Goal: Task Accomplishment & Management: Manage account settings

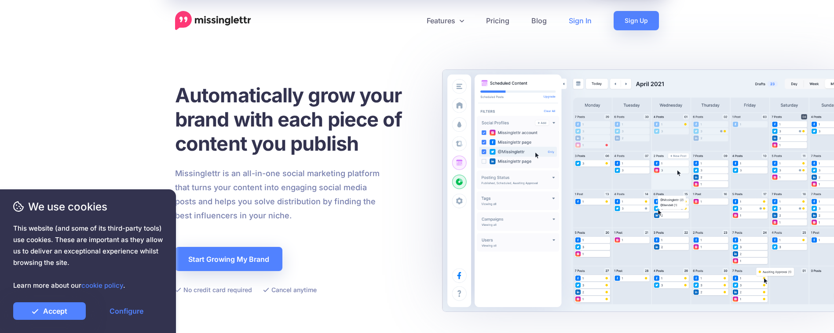
click at [578, 25] on link "Sign In" at bounding box center [580, 20] width 45 height 19
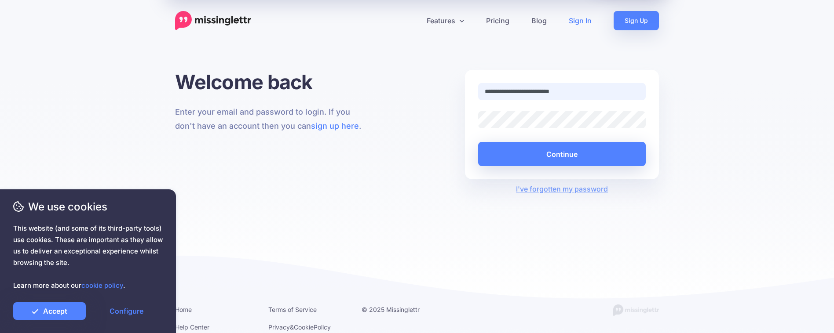
type input "**********"
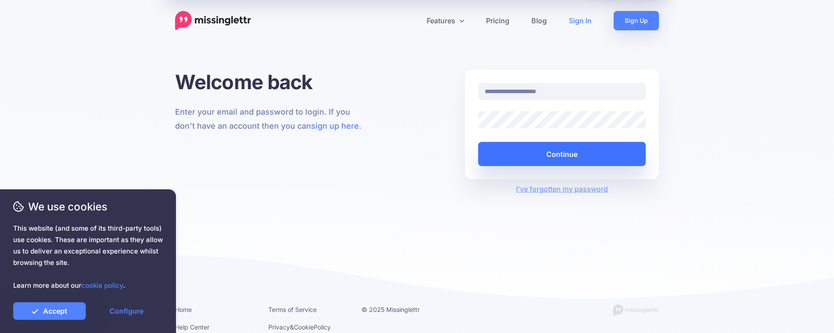
click at [551, 152] on button "Continue" at bounding box center [562, 154] width 168 height 24
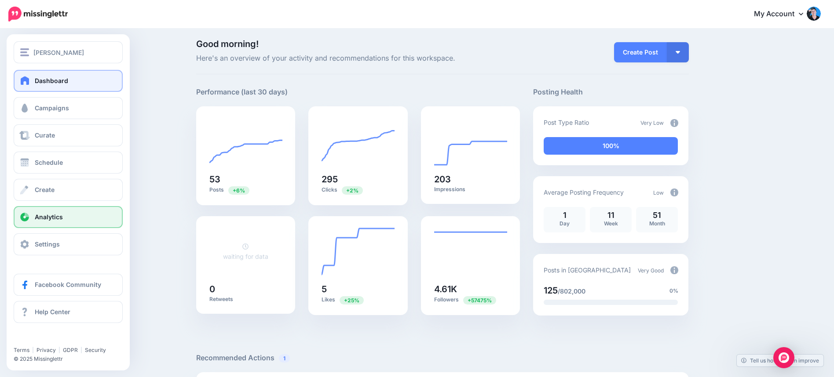
scroll to position [5, 0]
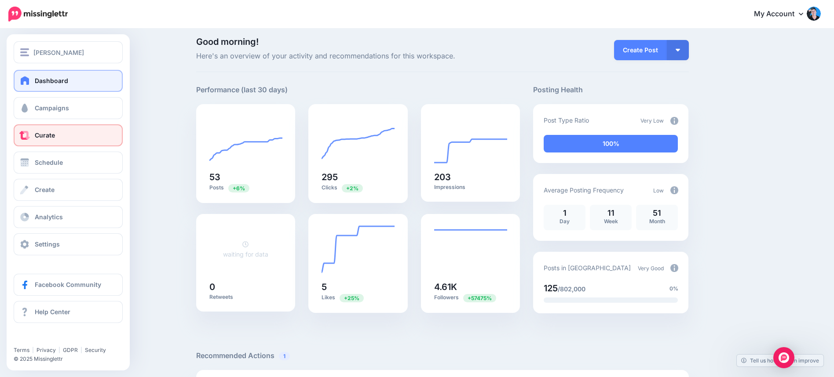
click at [54, 142] on link "Curate" at bounding box center [68, 135] width 109 height 22
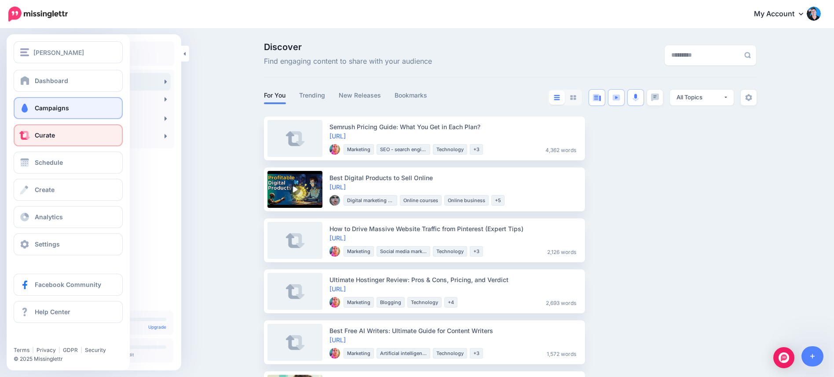
click at [29, 113] on link "Campaigns" at bounding box center [68, 108] width 109 height 22
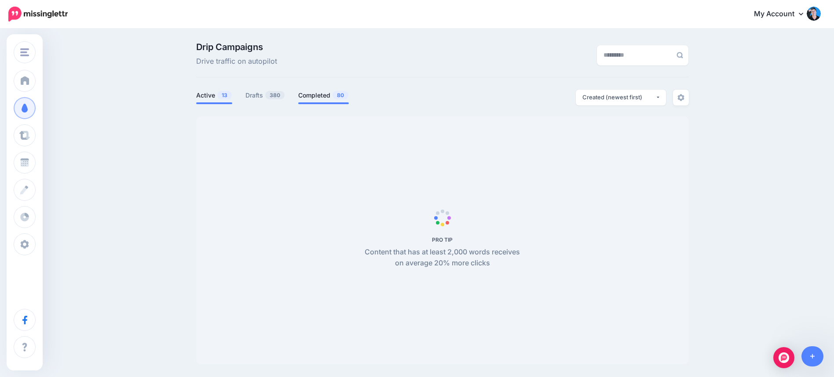
click at [313, 98] on link "Completed 80" at bounding box center [323, 95] width 51 height 11
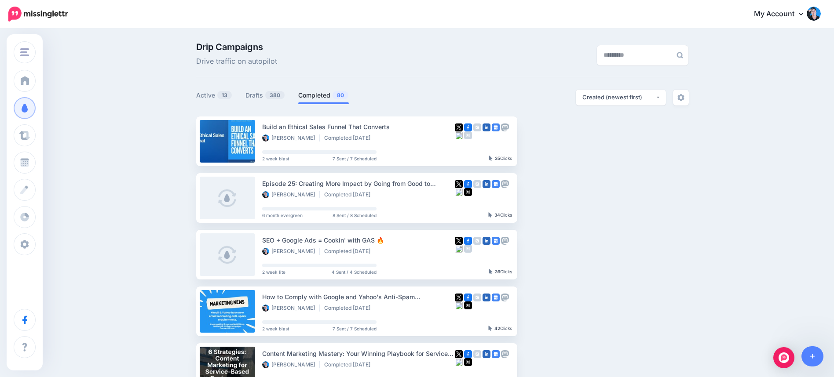
click at [309, 97] on link "Completed 80" at bounding box center [323, 95] width 51 height 11
click at [227, 141] on link at bounding box center [227, 141] width 55 height 43
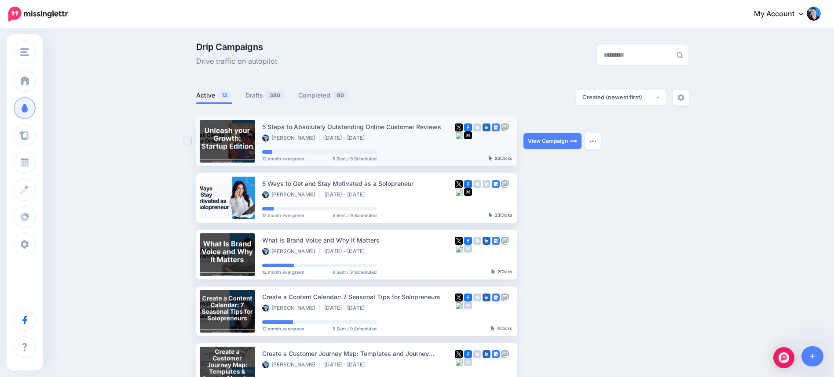
click at [222, 125] on link at bounding box center [227, 141] width 55 height 43
